Goal: Check status: Check status

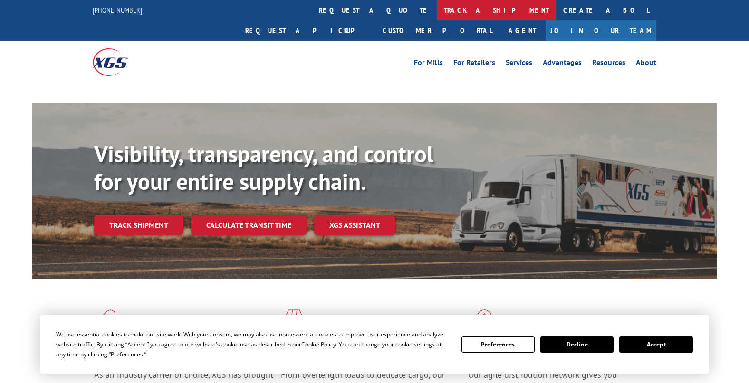
click at [437, 10] on link "track a shipment" at bounding box center [496, 10] width 119 height 20
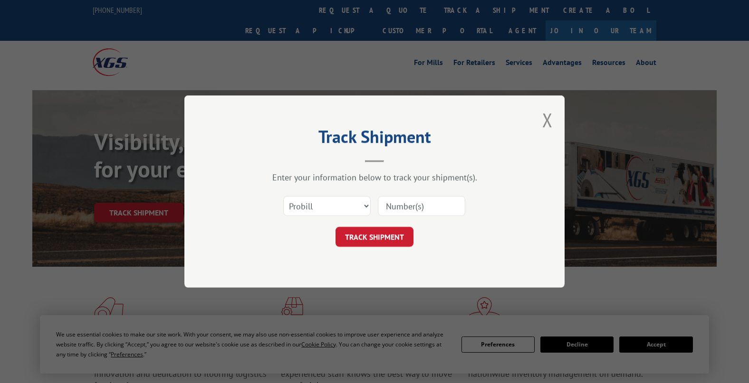
click at [361, 205] on select "Select category... Probill BOL PO" at bounding box center [326, 206] width 87 height 20
select select "po"
click at [283, 196] on select "Select category... Probill BOL PO" at bounding box center [326, 206] width 87 height 20
click at [422, 205] on input at bounding box center [421, 206] width 87 height 20
paste input "296987577"
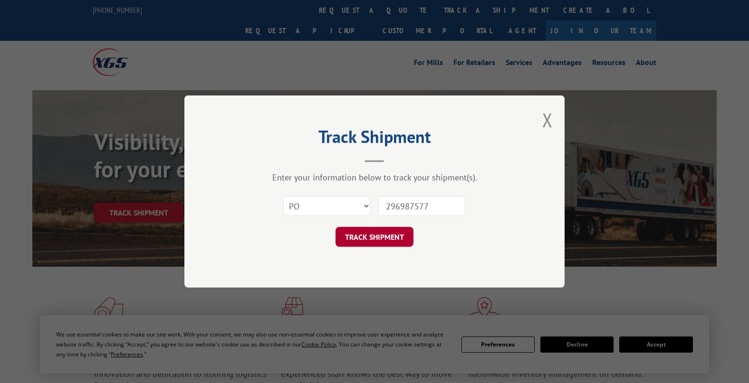
type input "296987577"
click at [375, 239] on button "TRACK SHIPMENT" at bounding box center [374, 237] width 78 height 20
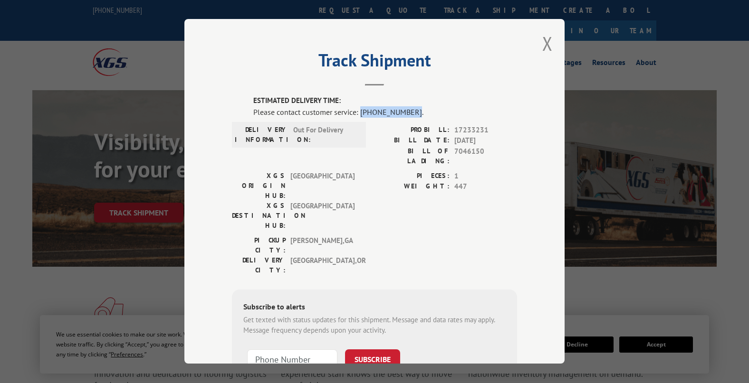
drag, startPoint x: 406, startPoint y: 110, endPoint x: 360, endPoint y: 114, distance: 46.2
click at [357, 114] on div "Please contact customer service: [PHONE_NUMBER]." at bounding box center [385, 111] width 264 height 11
copy div "[PHONE_NUMBER]"
